Goal: Navigation & Orientation: Find specific page/section

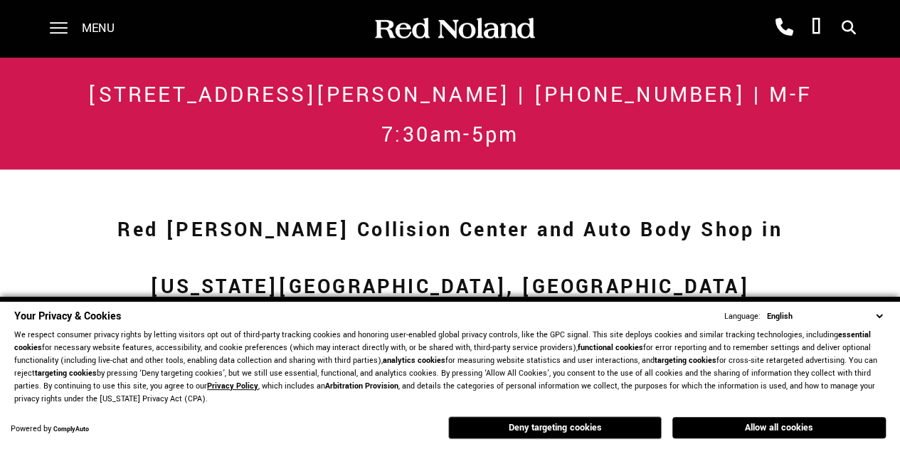
click at [880, 319] on select "English Spanish / Español English / [GEOGRAPHIC_DATA] Korean / 한국어 Vietnamese /…" at bounding box center [824, 316] width 122 height 14
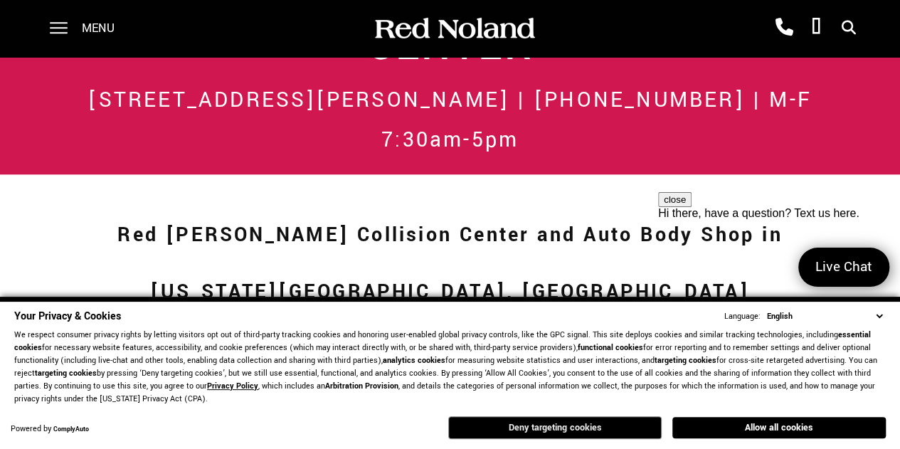
click at [612, 426] on button "Deny targeting cookies" at bounding box center [554, 427] width 213 height 23
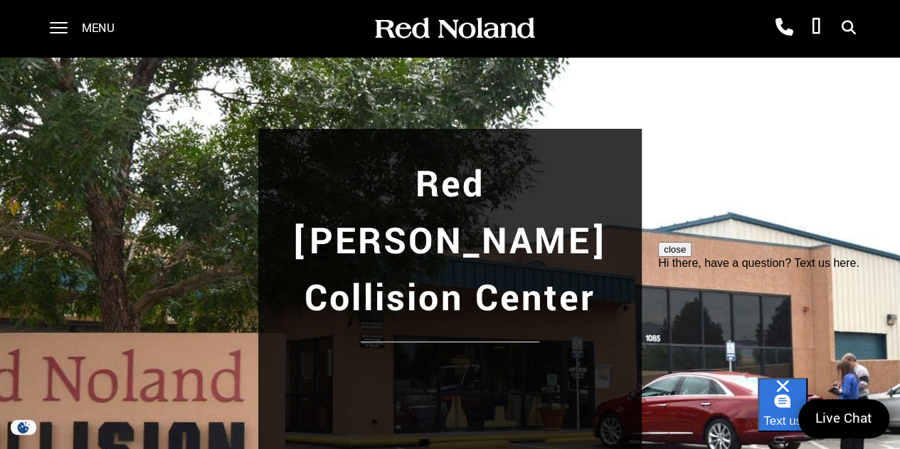
click at [438, 120] on div "Red [PERSON_NAME] Collision Center" at bounding box center [450, 368] width 900 height 622
click at [52, 23] on span at bounding box center [59, 22] width 18 height 1
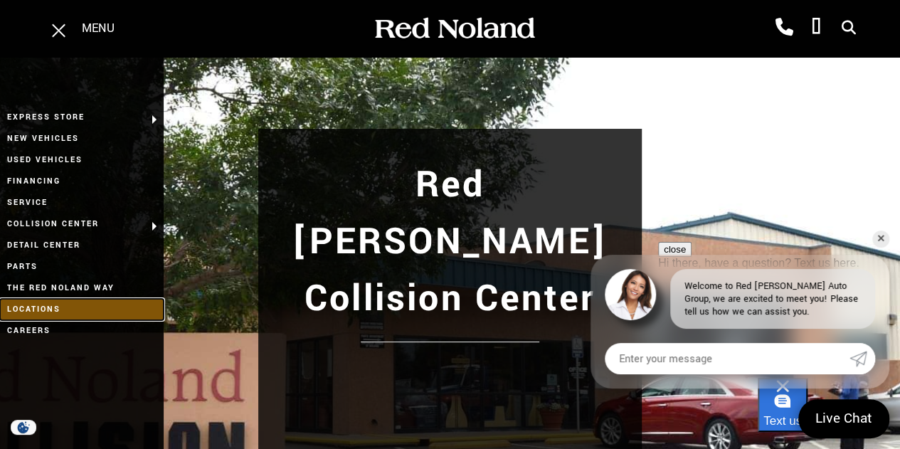
click at [47, 307] on link "Locations" at bounding box center [82, 309] width 164 height 21
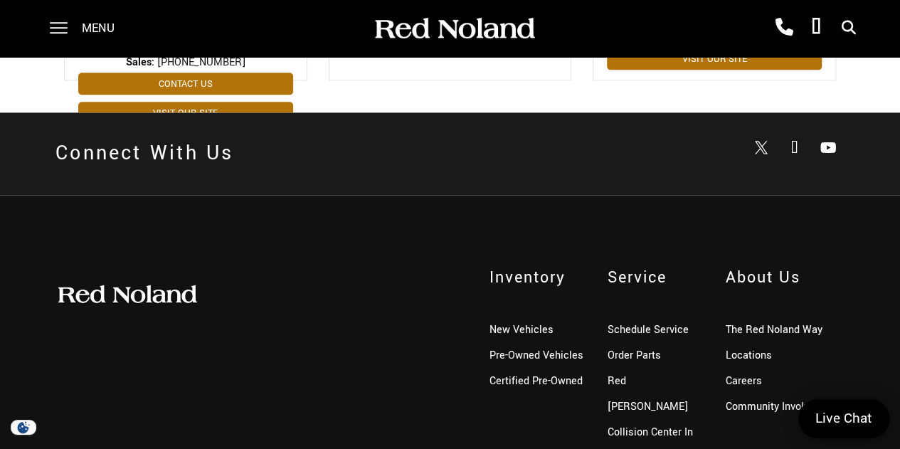
scroll to position [899, 0]
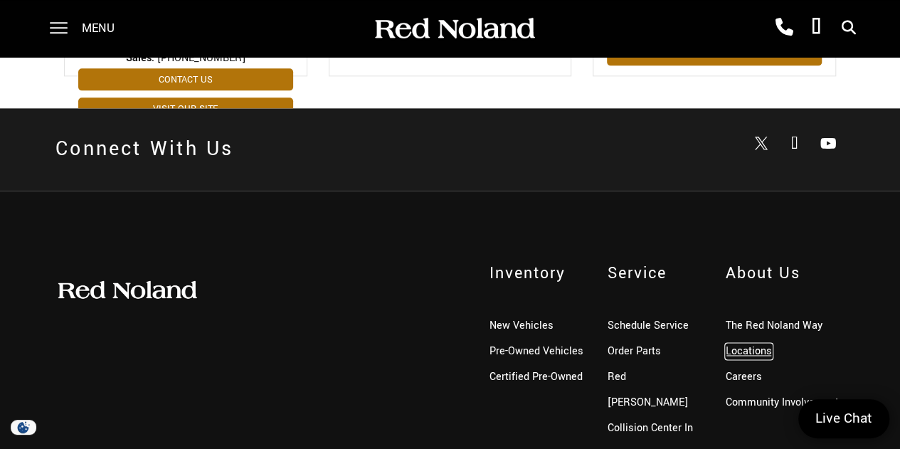
click at [747, 344] on link "Locations" at bounding box center [748, 351] width 46 height 15
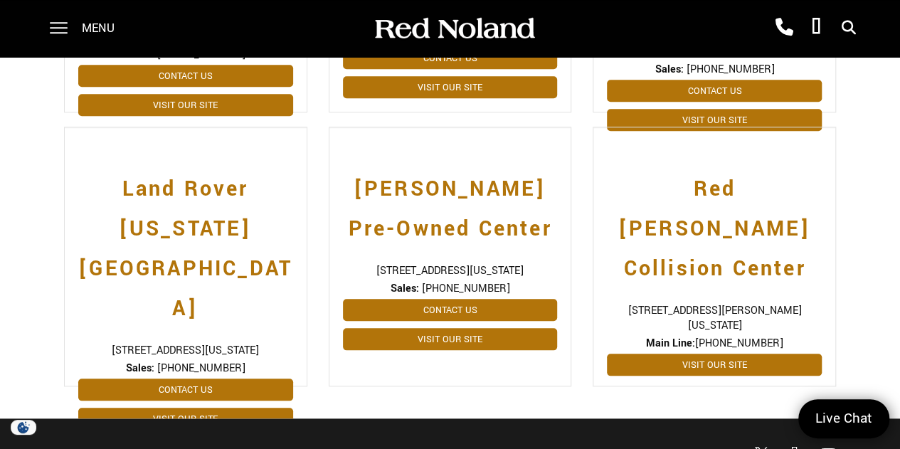
scroll to position [640, 0]
